Goal: Information Seeking & Learning: Learn about a topic

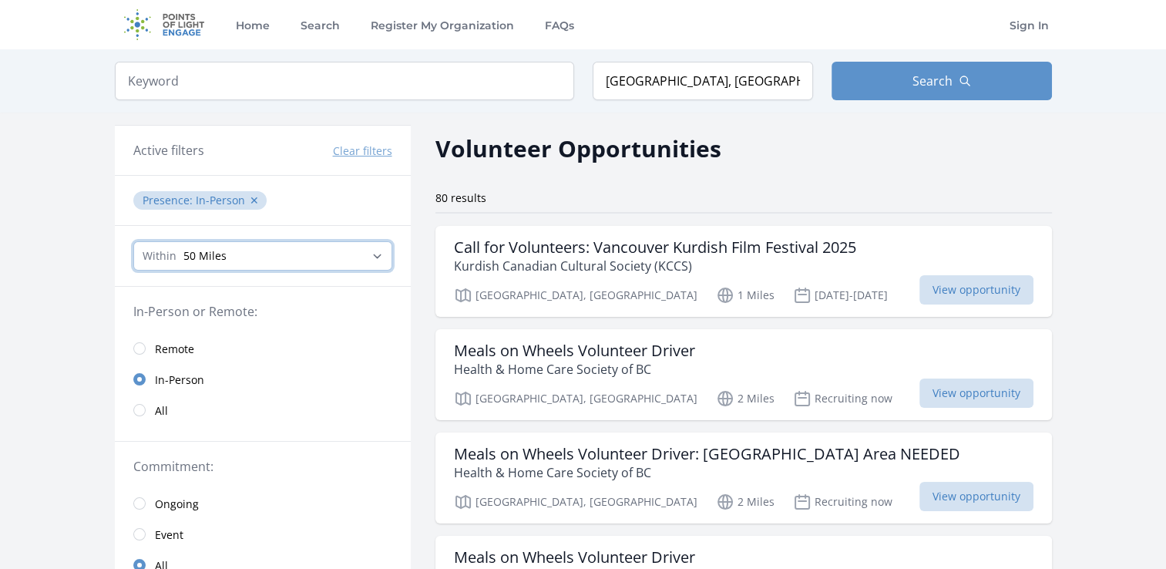
click at [330, 255] on select "Any distance , 5 Miles , 20 Miles , 50 Miles , 100 Miles" at bounding box center [262, 255] width 259 height 29
select select "32186"
click at [133, 241] on select "Any distance , 5 Miles , 20 Miles , 50 Miles , 100 Miles" at bounding box center [262, 255] width 259 height 29
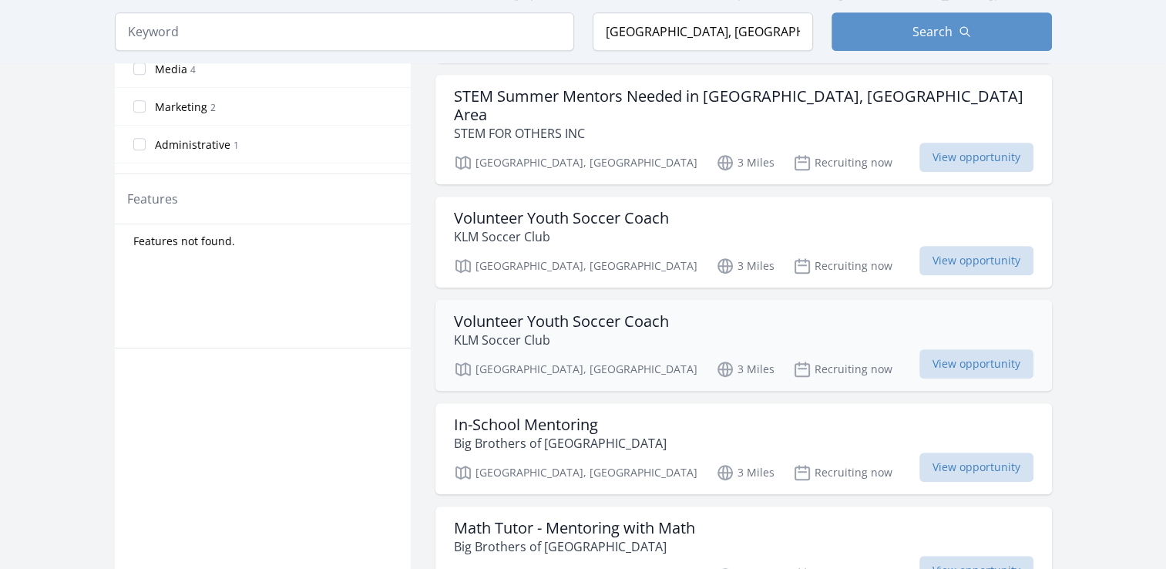
scroll to position [694, 0]
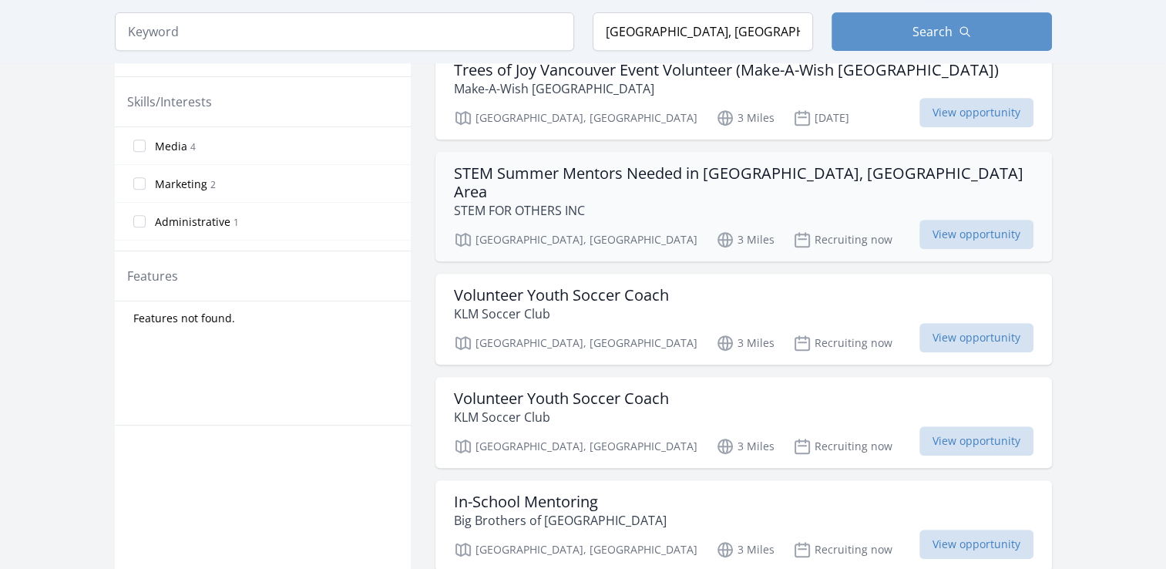
click at [652, 201] on p "STEM FOR OTHERS INC" at bounding box center [744, 210] width 580 height 19
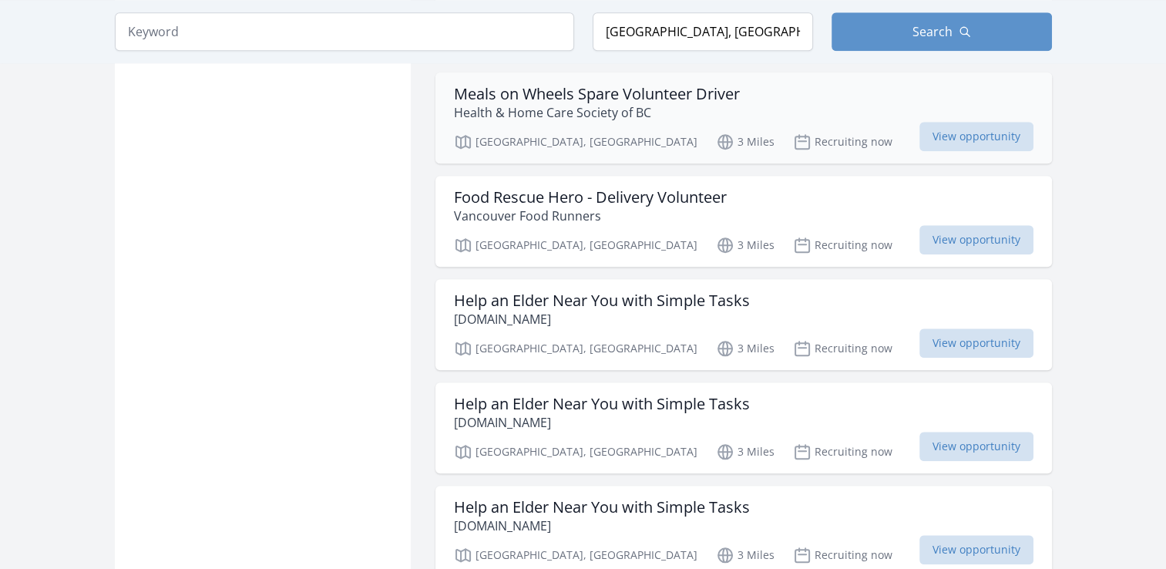
scroll to position [1542, 0]
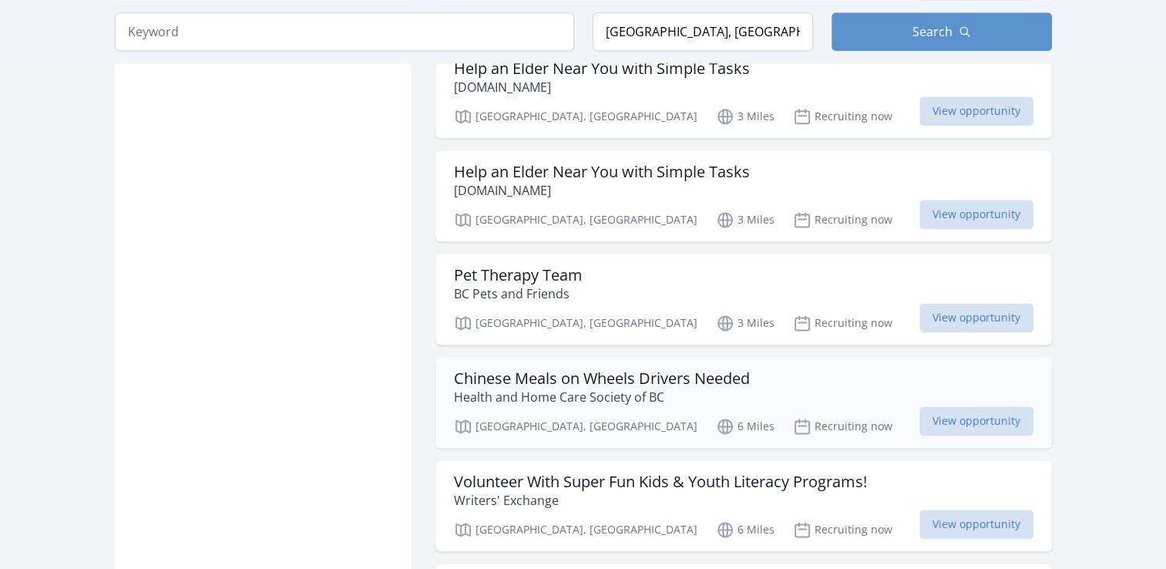
scroll to position [2082, 0]
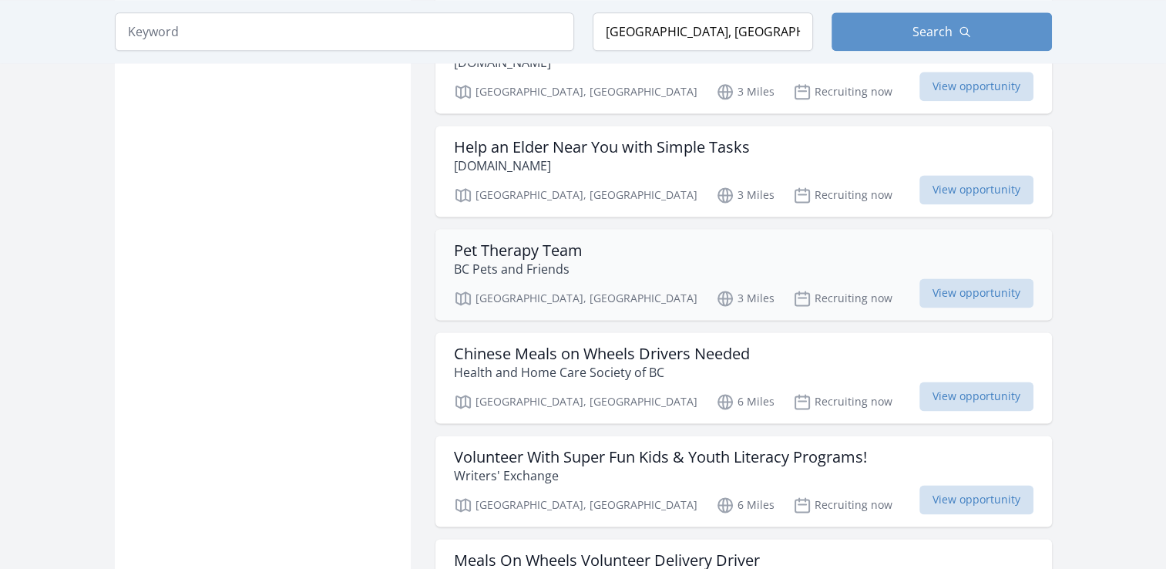
click at [631, 241] on div "Pet Therapy Team BC Pets and Friends" at bounding box center [744, 259] width 580 height 37
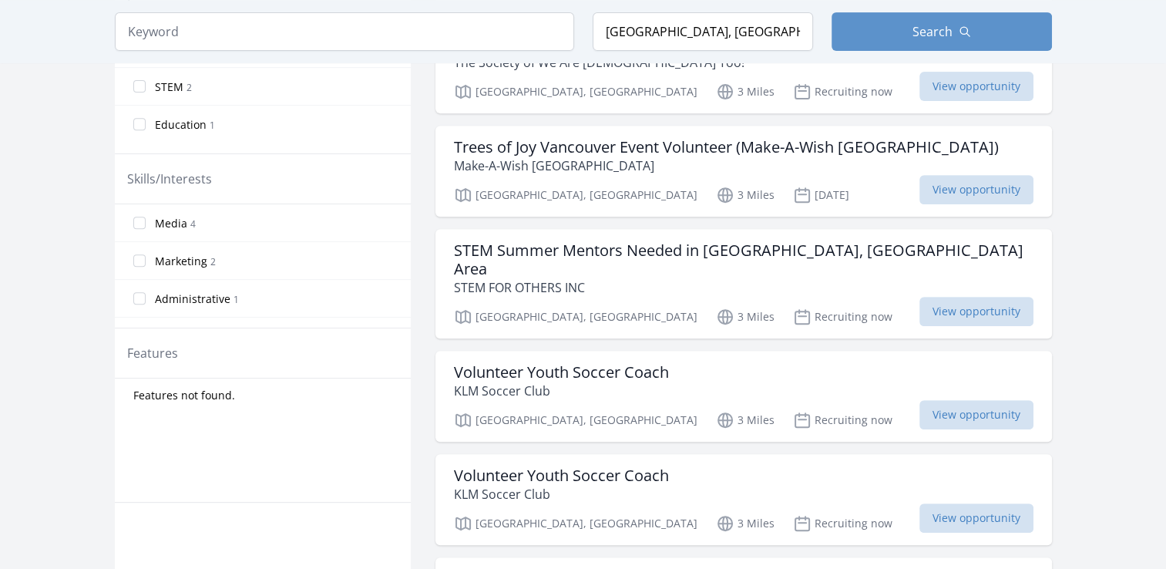
scroll to position [0, 0]
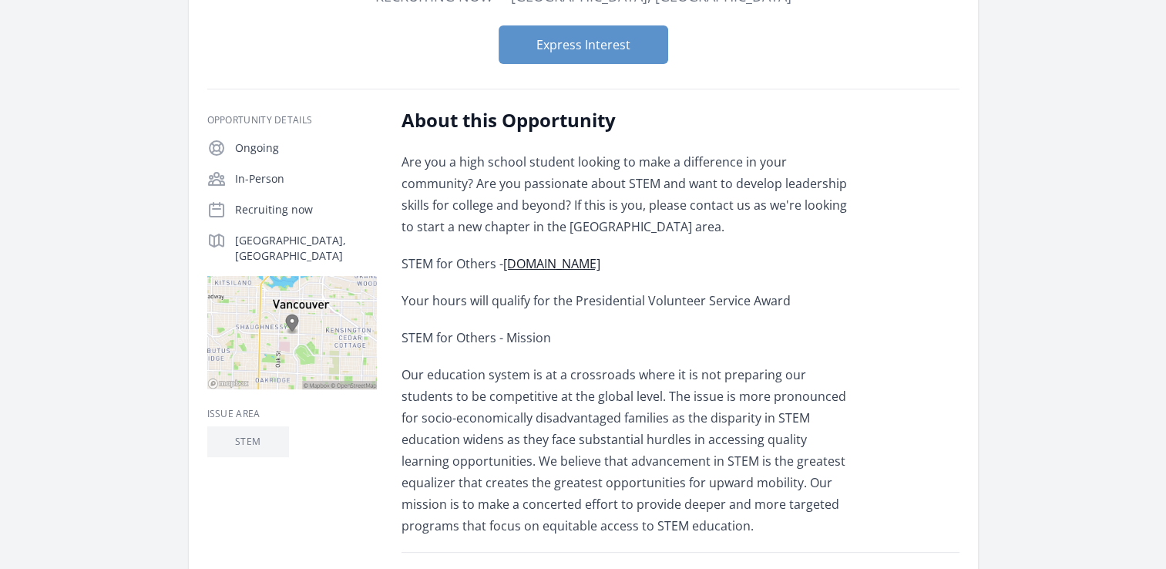
scroll to position [231, 0]
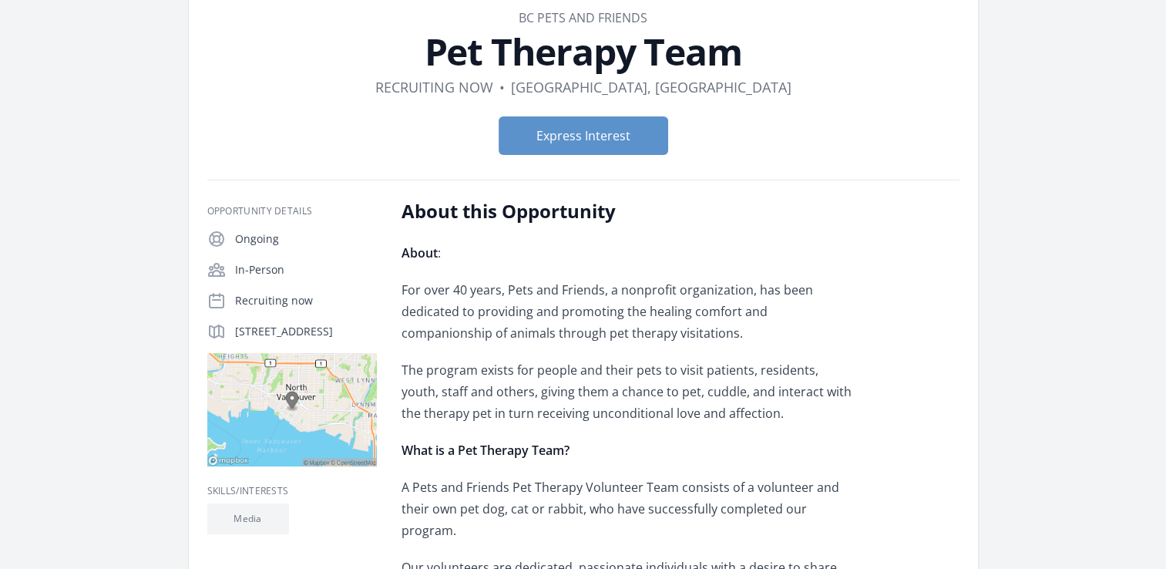
scroll to position [69, 0]
